Goal: Task Accomplishment & Management: Manage account settings

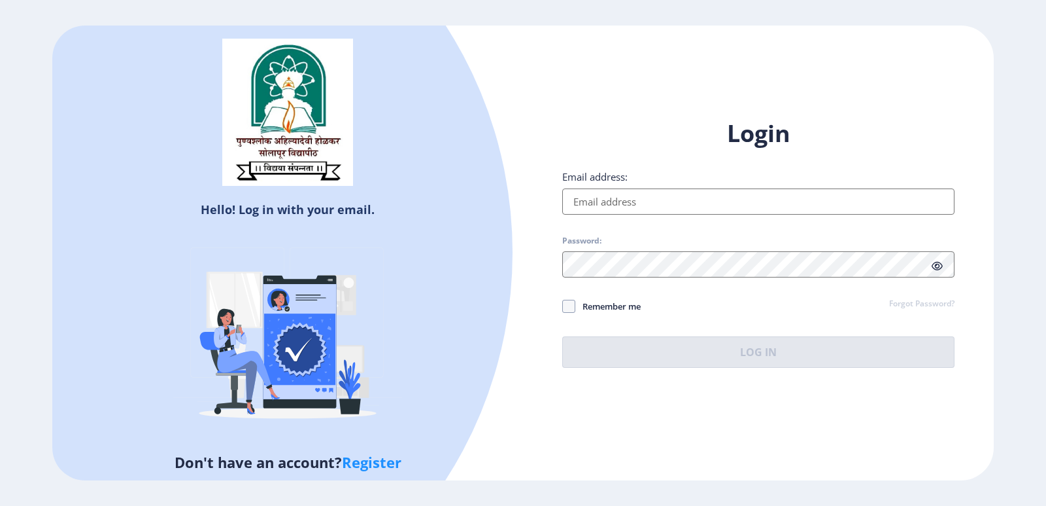
click at [595, 210] on input "Email address:" at bounding box center [758, 201] width 392 height 26
type input "[EMAIL_ADDRESS][DOMAIN_NAME]"
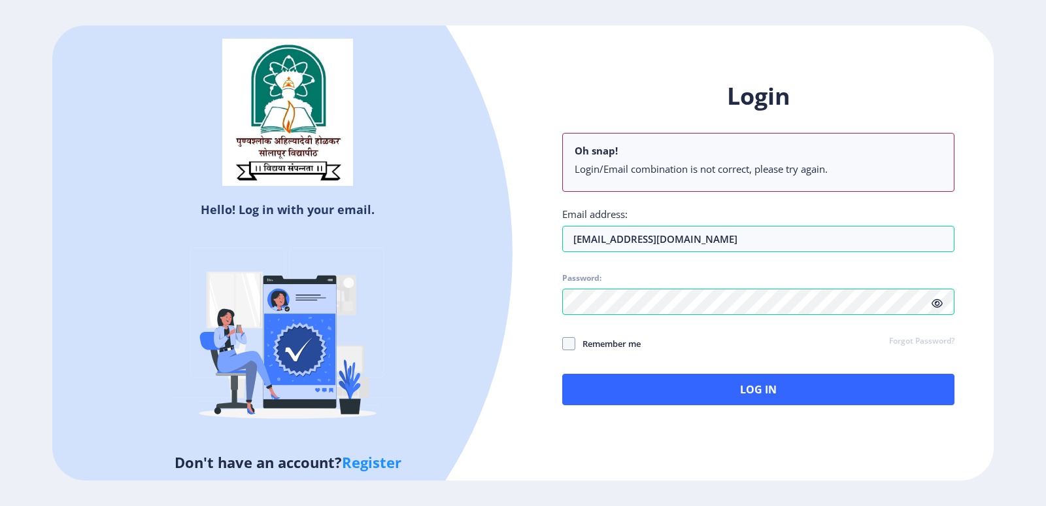
click at [940, 266] on div "Login Oh snap! Login/Email combination is not correct, please try again. Email …" at bounding box center [758, 242] width 392 height 324
click at [940, 297] on span at bounding box center [937, 302] width 11 height 13
click at [546, 285] on div "Login Oh snap! Login/Email combination is not correct, please try again. Email …" at bounding box center [758, 253] width 471 height 385
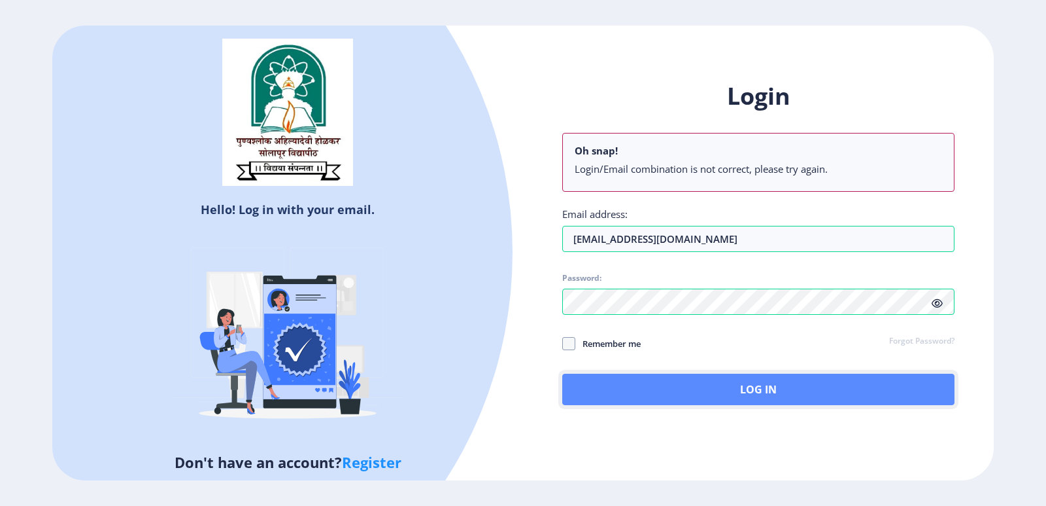
click at [736, 394] on button "Log In" at bounding box center [758, 388] width 392 height 31
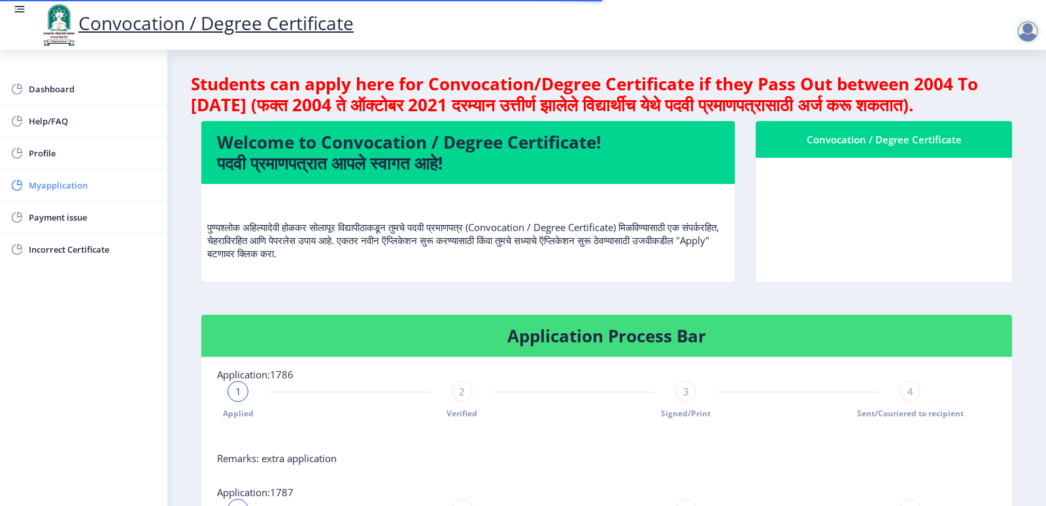
click at [67, 182] on span "Myapplication" at bounding box center [93, 185] width 128 height 16
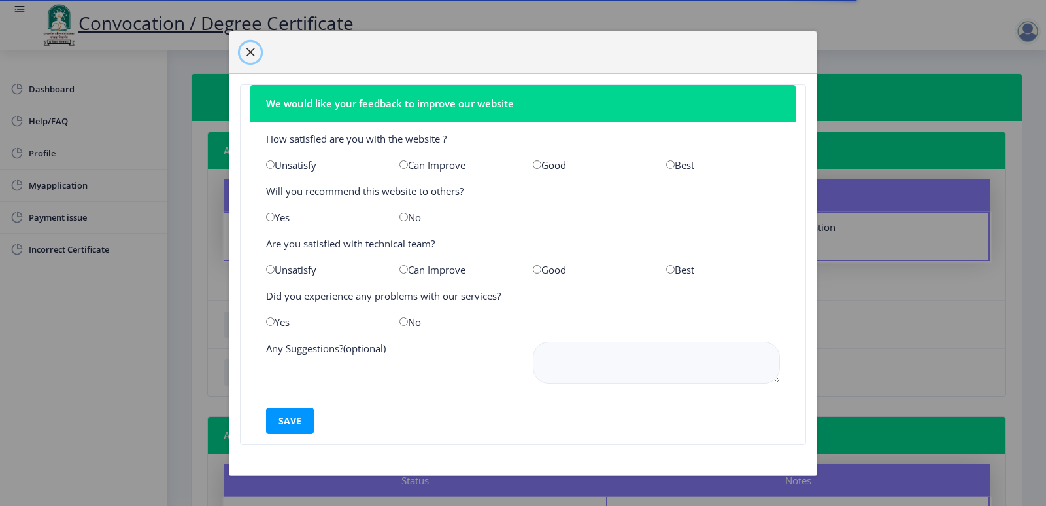
click at [249, 51] on span "button" at bounding box center [250, 52] width 10 height 10
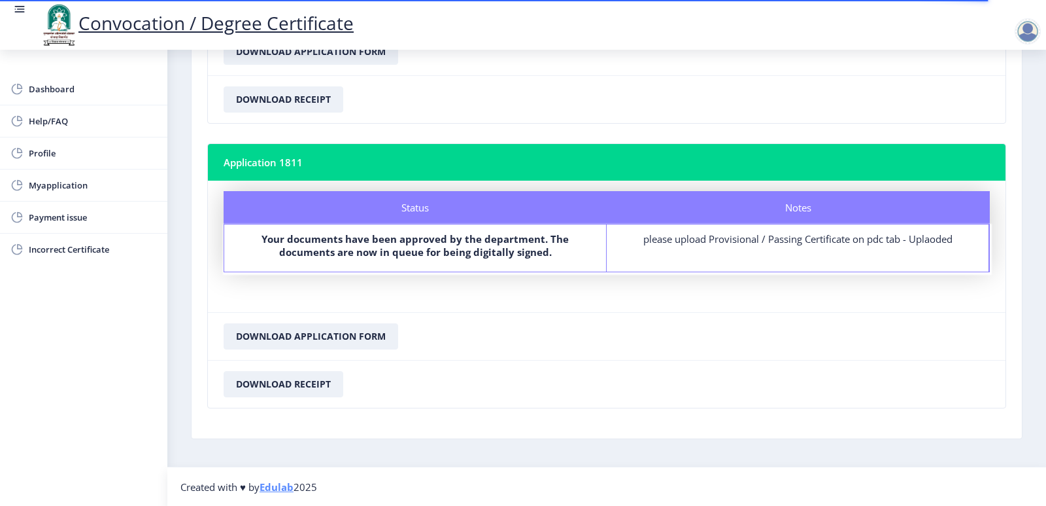
scroll to position [1127, 0]
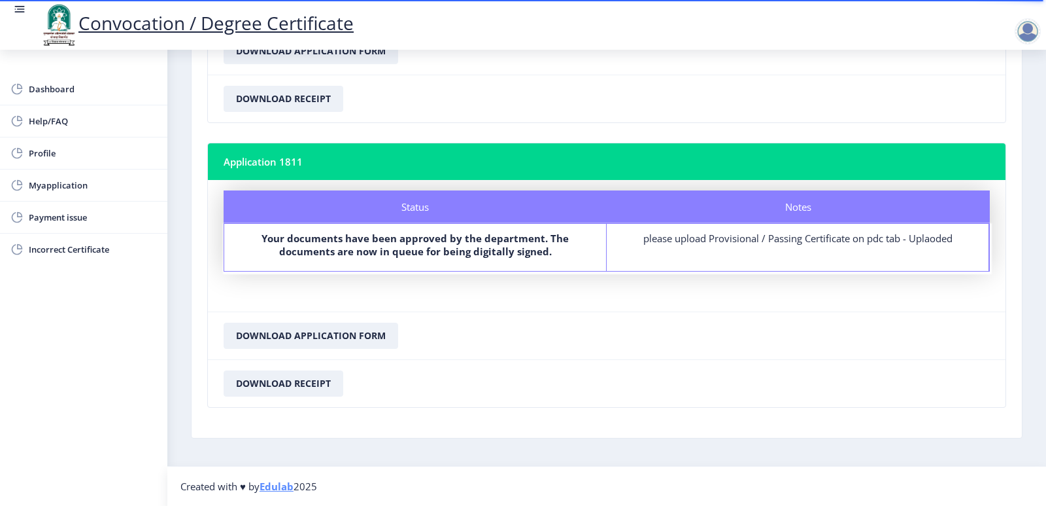
drag, startPoint x: 298, startPoint y: 241, endPoint x: 495, endPoint y: 235, distance: 197.0
click at [495, 235] on b "Your documents have been approved by the department. The documents are now in q…" at bounding box center [415, 245] width 307 height 26
drag, startPoint x: 364, startPoint y: 249, endPoint x: 541, endPoint y: 244, distance: 176.7
click at [541, 244] on b "Your documents have been approved by the department. The documents are now in q…" at bounding box center [415, 245] width 307 height 26
click at [50, 84] on span "Dashboard" at bounding box center [93, 89] width 128 height 16
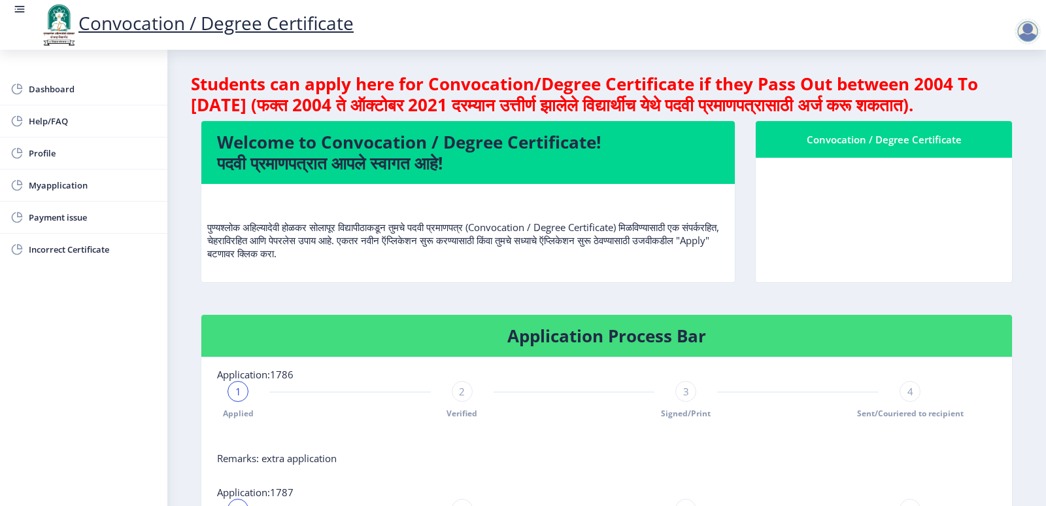
click at [1026, 29] on div at bounding box center [1028, 31] width 26 height 26
click at [999, 99] on span "Log out" at bounding box center [994, 102] width 84 height 16
